Goal: Find specific page/section: Find specific page/section

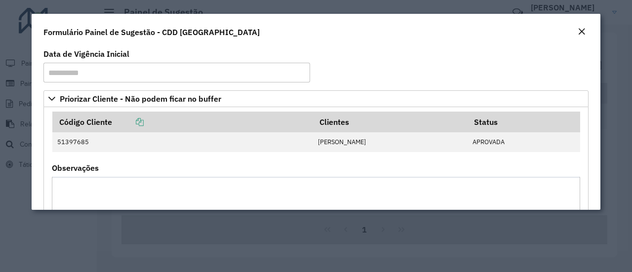
scroll to position [494, 0]
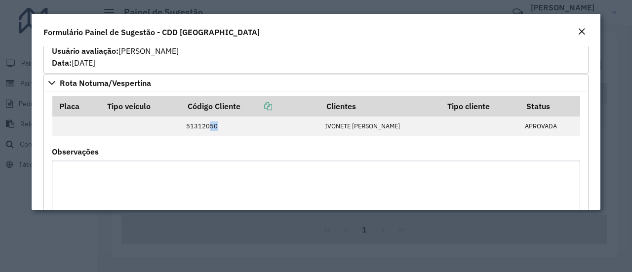
click at [584, 32] on em "Close" at bounding box center [582, 32] width 8 height 8
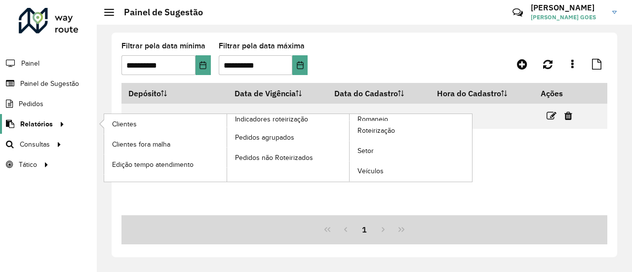
click at [53, 127] on div at bounding box center [60, 124] width 15 height 10
click at [369, 117] on span "Romaneio" at bounding box center [374, 119] width 32 height 10
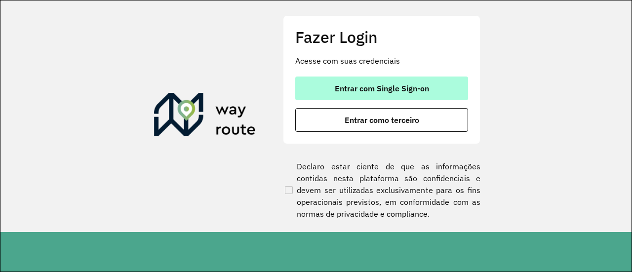
click at [413, 87] on span "Entrar com Single Sign-on" at bounding box center [382, 88] width 94 height 8
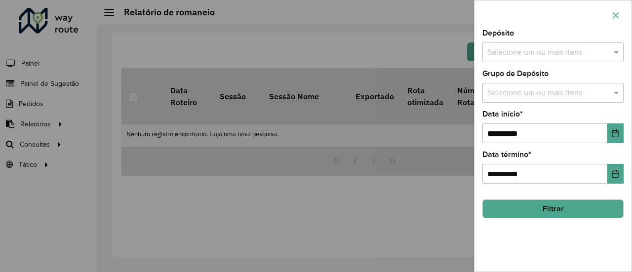
drag, startPoint x: 618, startPoint y: 5, endPoint x: 615, endPoint y: 12, distance: 7.5
click at [616, 6] on div at bounding box center [553, 14] width 157 height 29
click at [614, 14] on icon "button" at bounding box center [616, 15] width 8 height 8
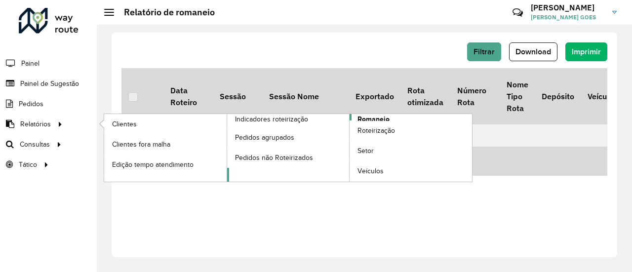
click at [382, 116] on span "Romaneio" at bounding box center [374, 119] width 32 height 10
click at [381, 118] on span "Romaneio" at bounding box center [374, 119] width 32 height 10
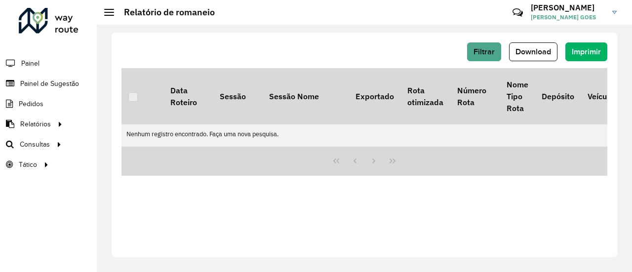
click at [72, 21] on div at bounding box center [49, 21] width 60 height 26
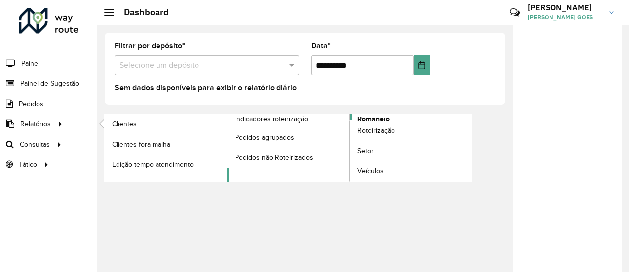
click at [371, 118] on span "Romaneio" at bounding box center [374, 119] width 32 height 10
